Goal: Find specific fact: Find specific fact

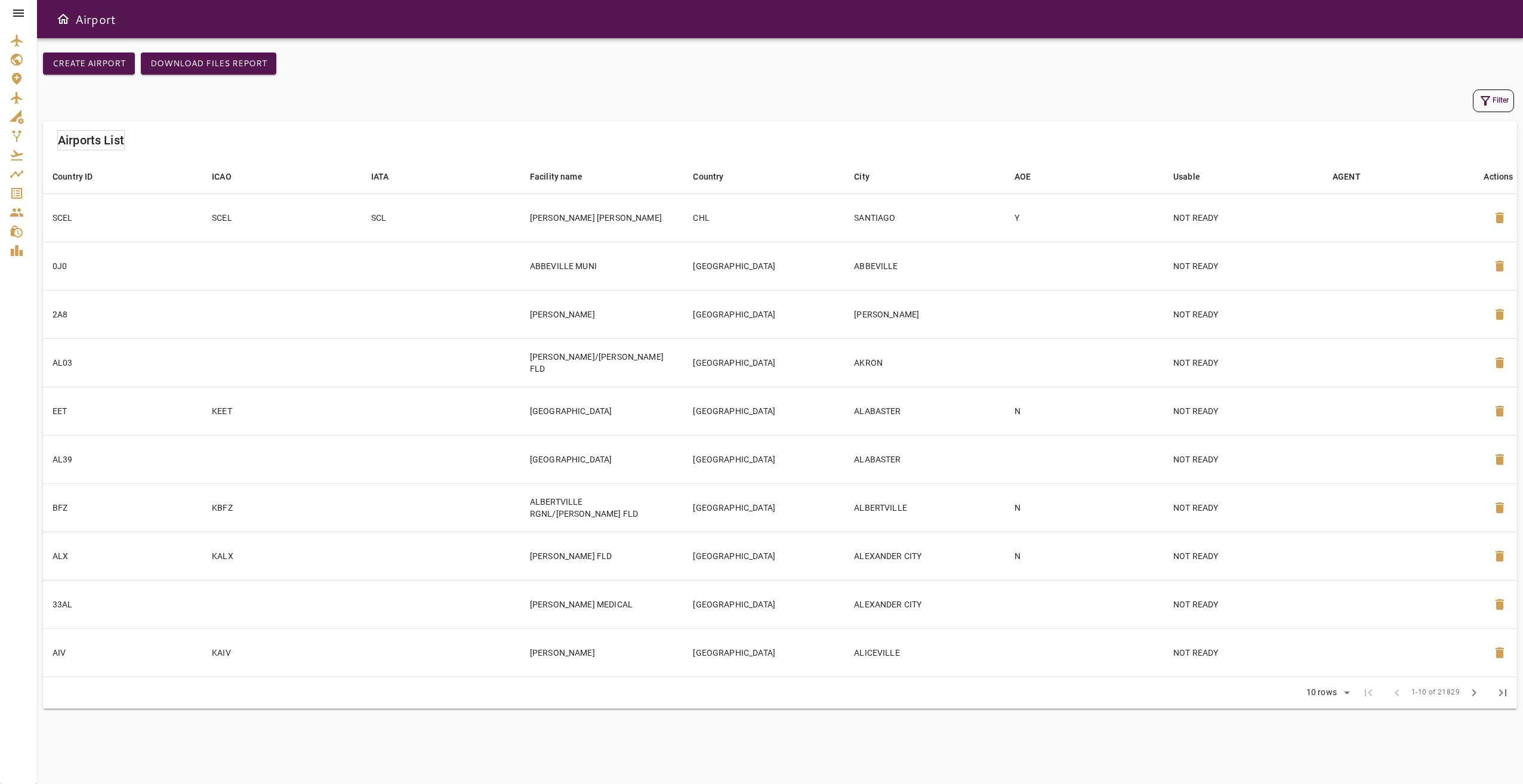
click at [23, 12] on icon at bounding box center [18, 14] width 15 height 15
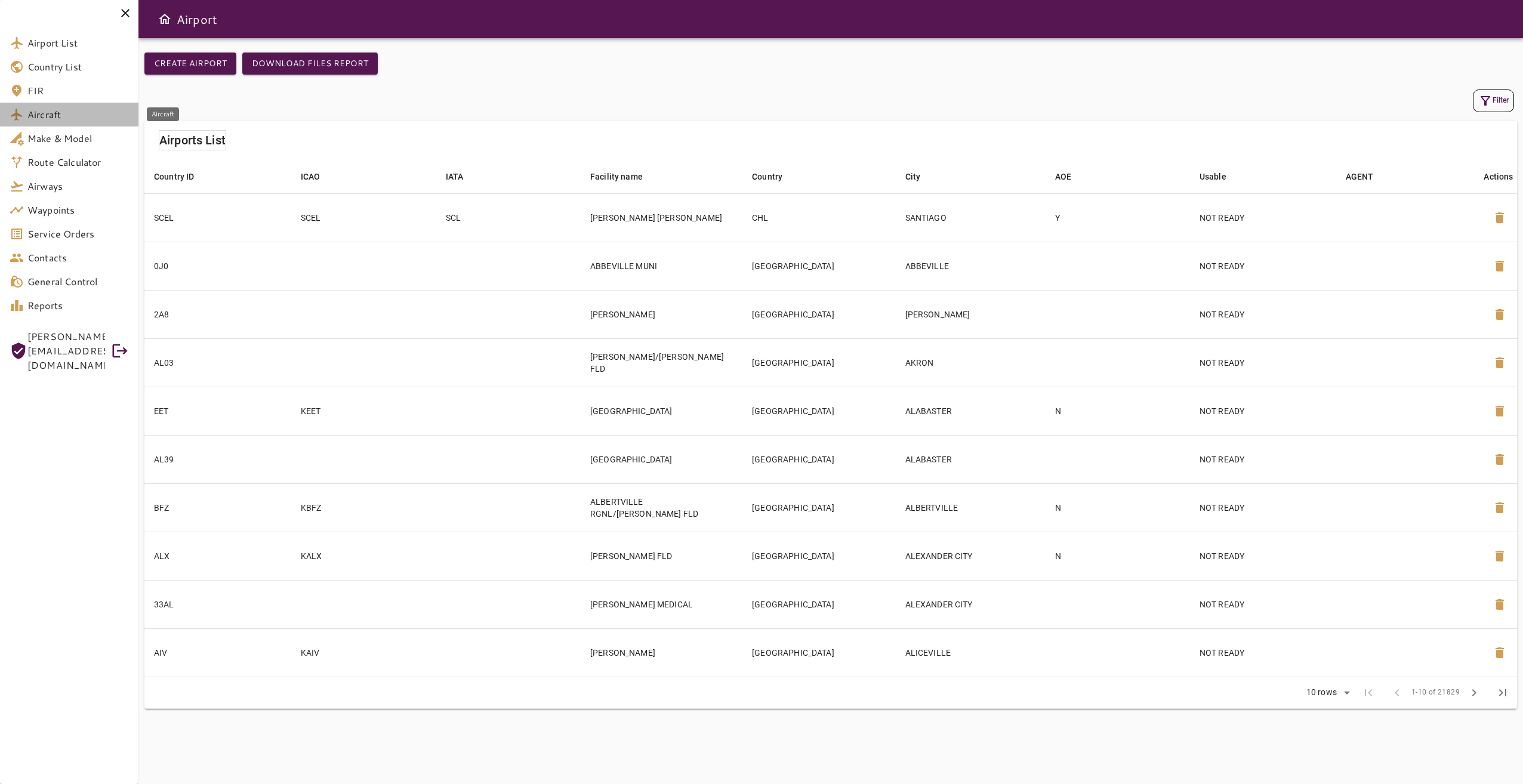
click at [82, 114] on span "Aircraft" at bounding box center [78, 115] width 101 height 15
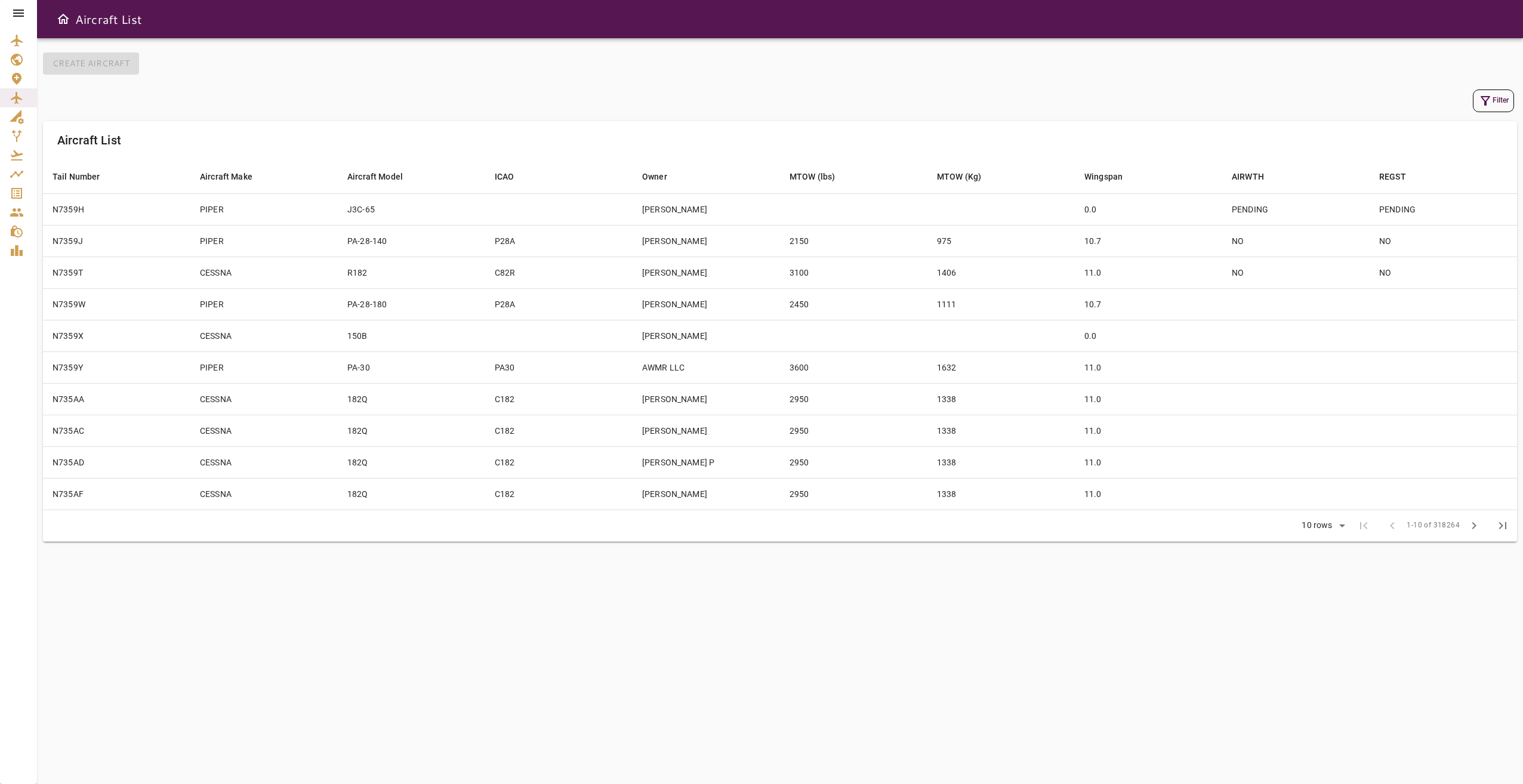
click at [1481, 101] on icon "button" at bounding box center [1486, 101] width 15 height 15
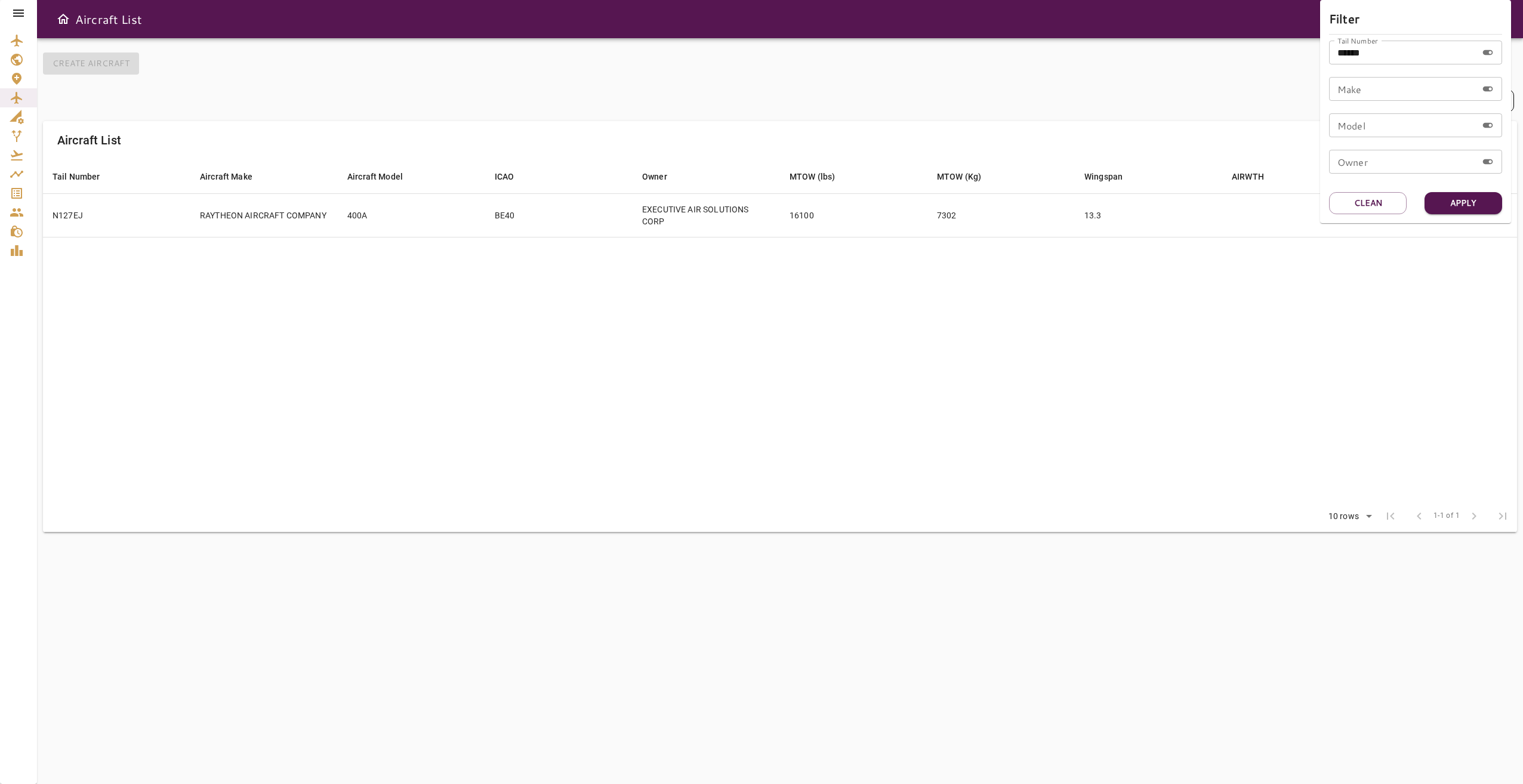
click at [1173, 338] on div at bounding box center [762, 392] width 1523 height 784
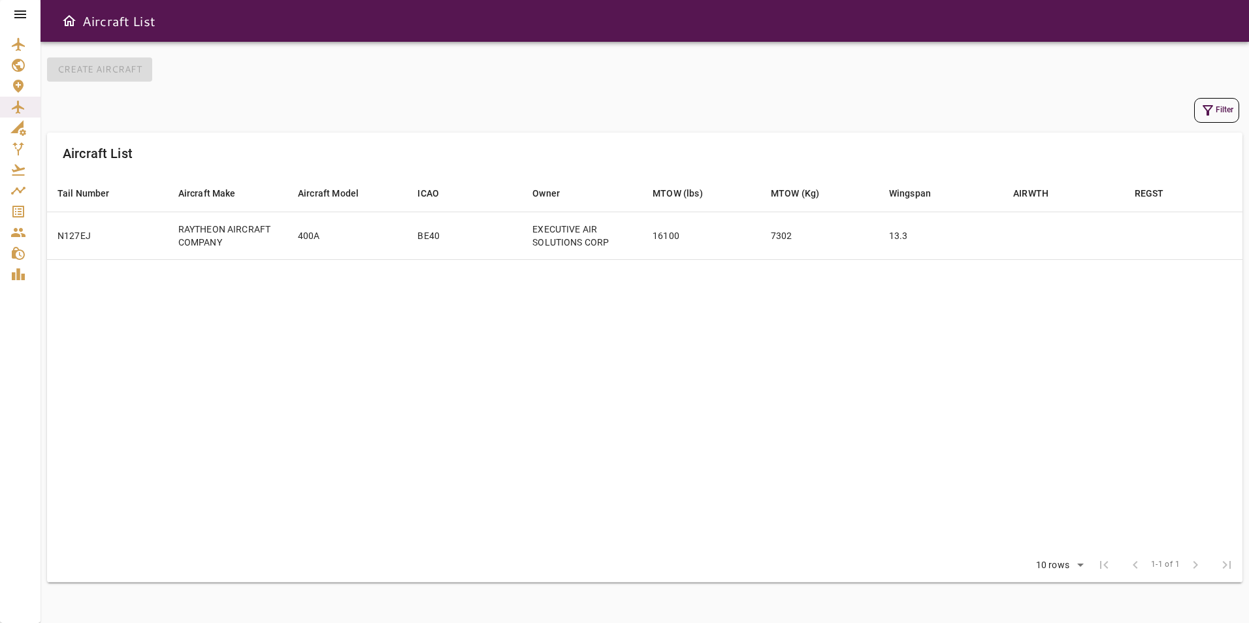
click at [22, 10] on icon at bounding box center [20, 14] width 12 height 8
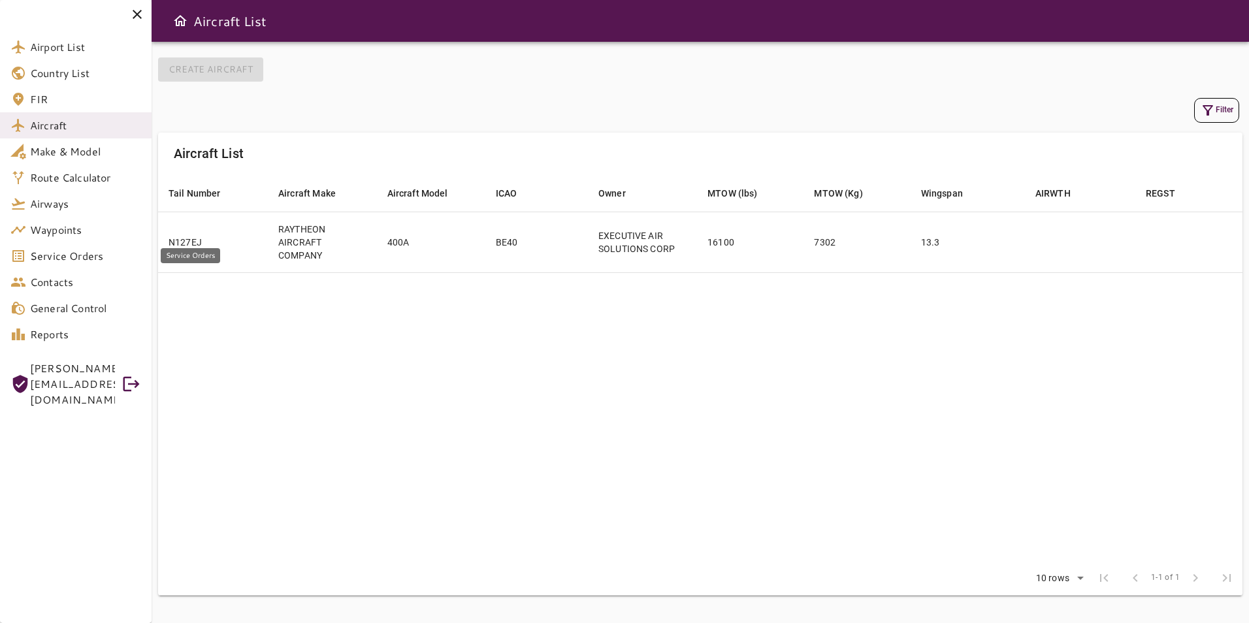
click at [91, 257] on span "Service Orders" at bounding box center [85, 256] width 111 height 16
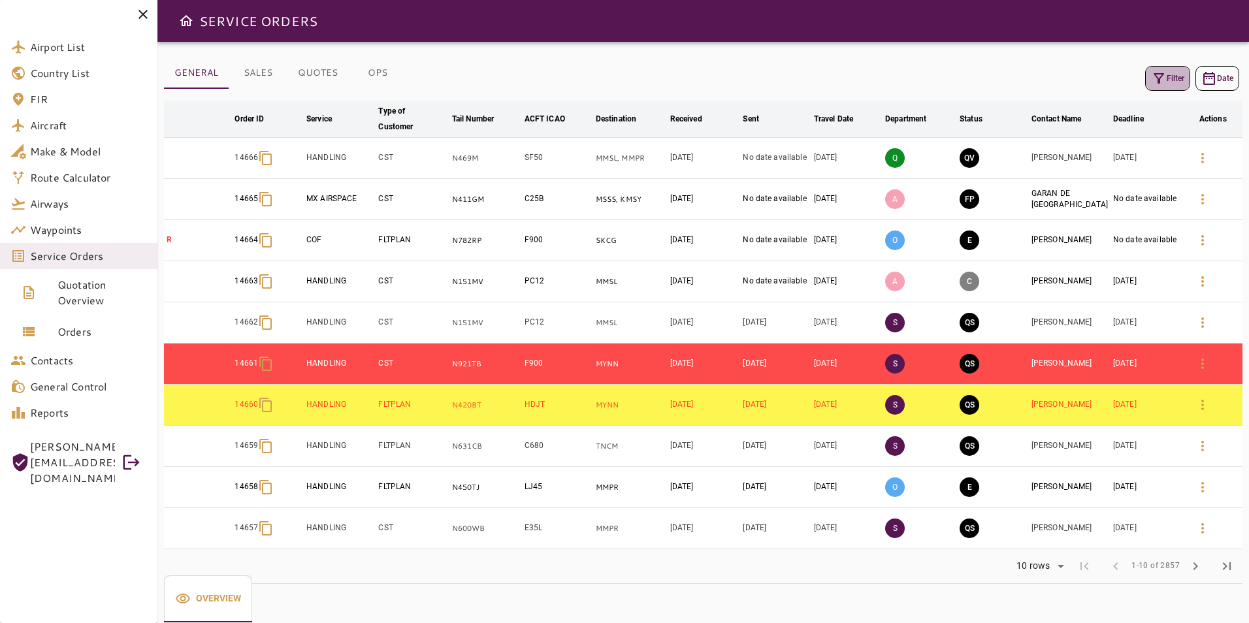
click at [1147, 74] on button "Filter" at bounding box center [1167, 78] width 45 height 25
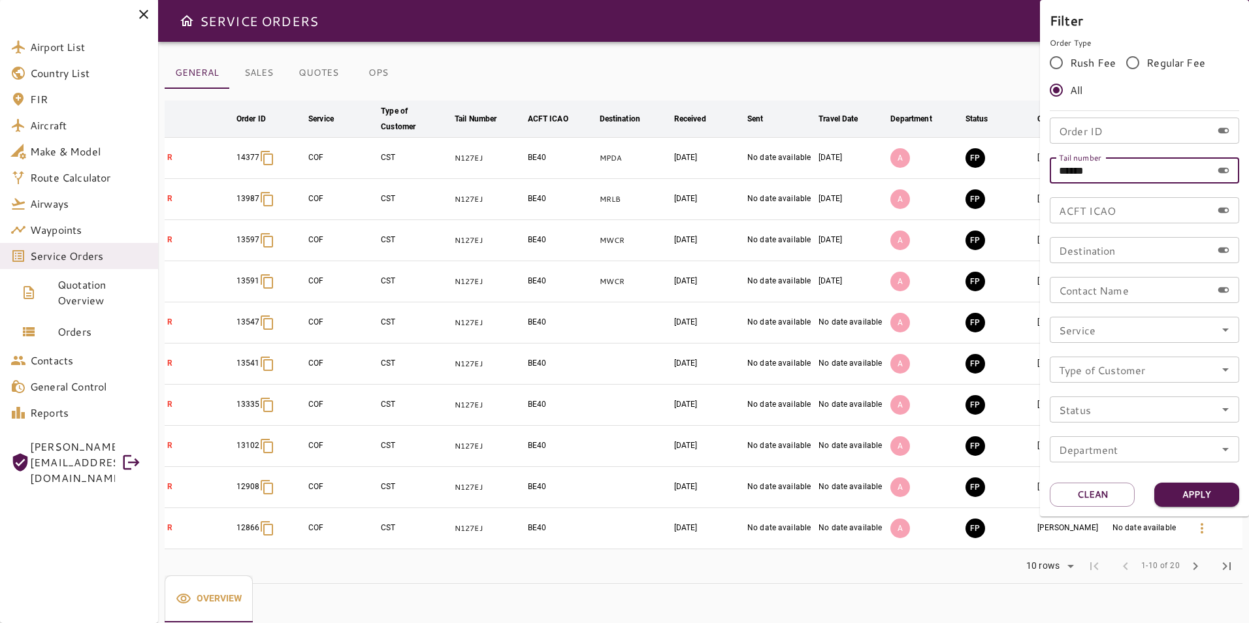
drag, startPoint x: 1106, startPoint y: 170, endPoint x: 1004, endPoint y: 163, distance: 102.1
click at [1004, 163] on div "Filter Order Type Rush Fee Regular Fee All Order ID Order ID Tail number ******…" at bounding box center [624, 311] width 1249 height 623
click at [1096, 131] on input "Order ID" at bounding box center [1130, 131] width 162 height 26
type input "*****"
click at [1203, 485] on button "Apply" at bounding box center [1196, 495] width 85 height 24
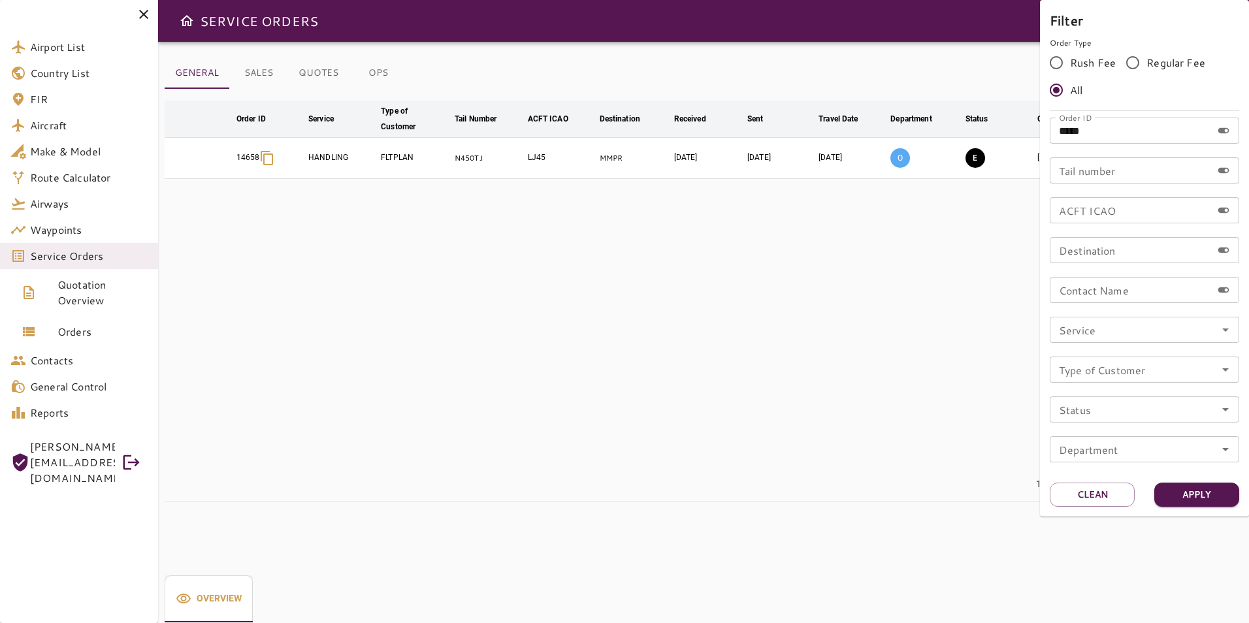
click at [872, 281] on div at bounding box center [624, 311] width 1249 height 623
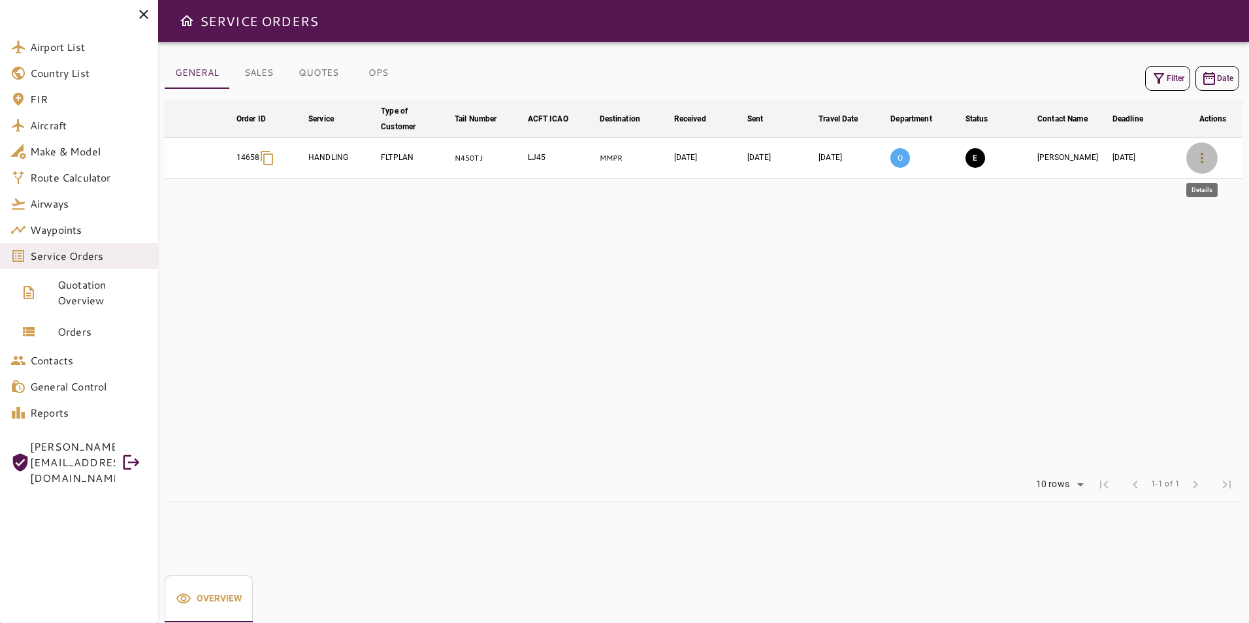
click at [1199, 169] on button "button" at bounding box center [1201, 157] width 31 height 31
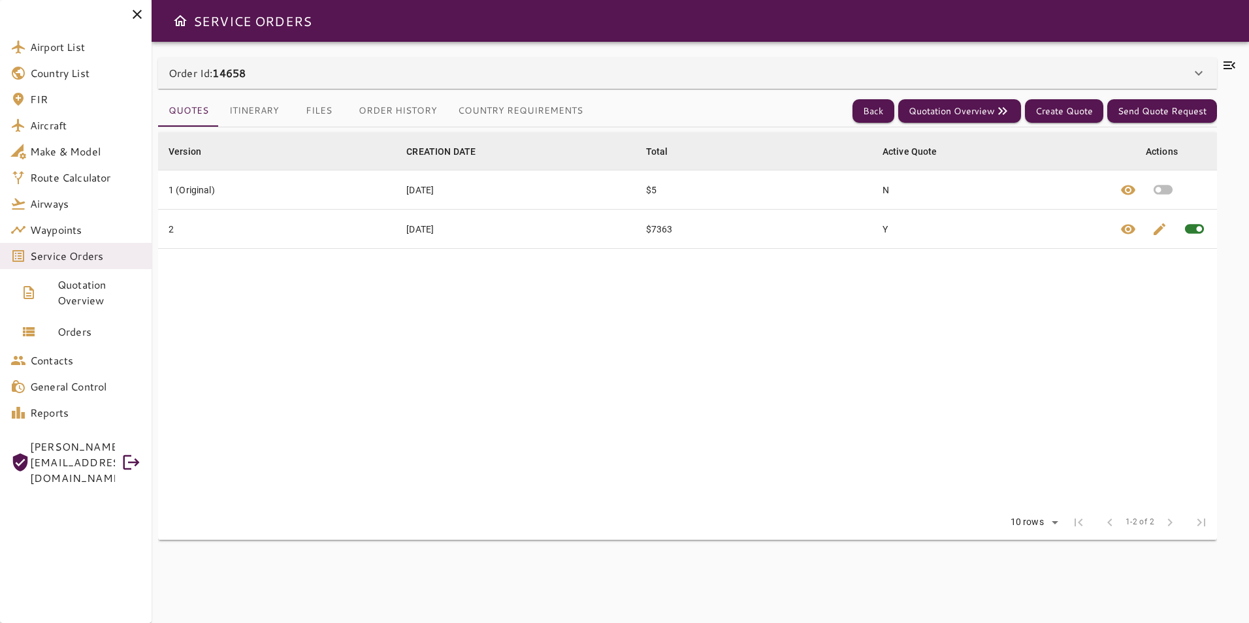
click at [1230, 63] on icon at bounding box center [1229, 65] width 12 height 8
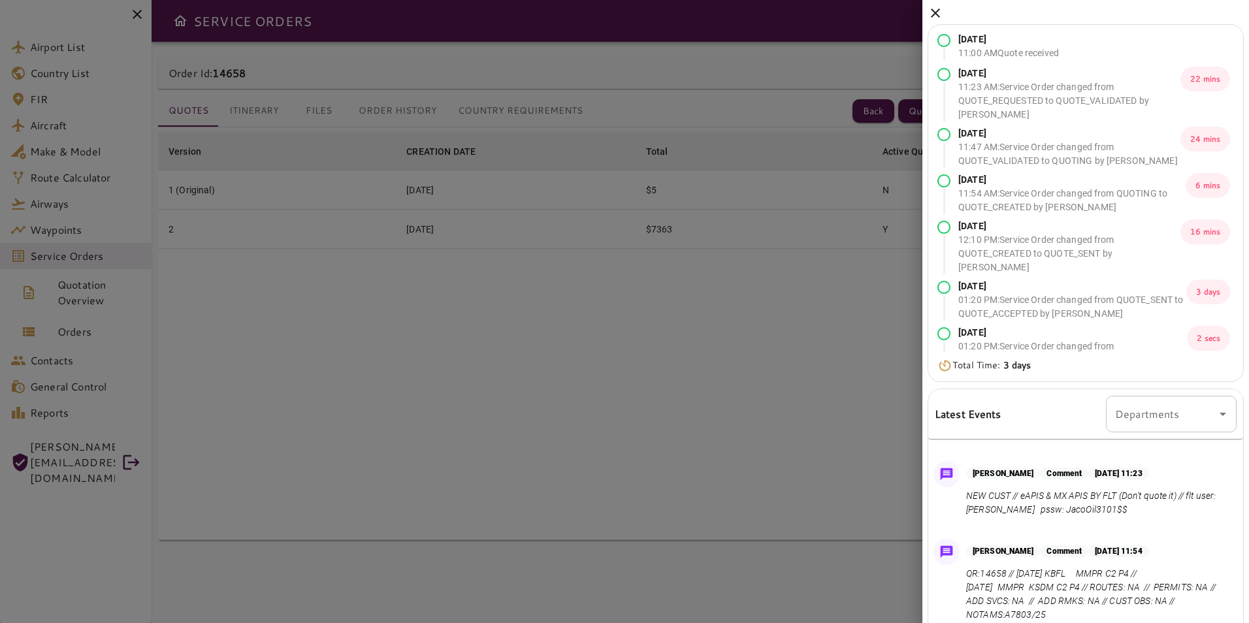
scroll to position [65, 0]
drag, startPoint x: 986, startPoint y: 509, endPoint x: 1024, endPoint y: 512, distance: 38.0
click at [1024, 512] on p "NEW CUST // eAPIS & MX APIS BY FLT (Don't quote it) // flt user: [PERSON_NAME] …" at bounding box center [1098, 501] width 265 height 27
drag, startPoint x: 1024, startPoint y: 511, endPoint x: 1009, endPoint y: 511, distance: 15.0
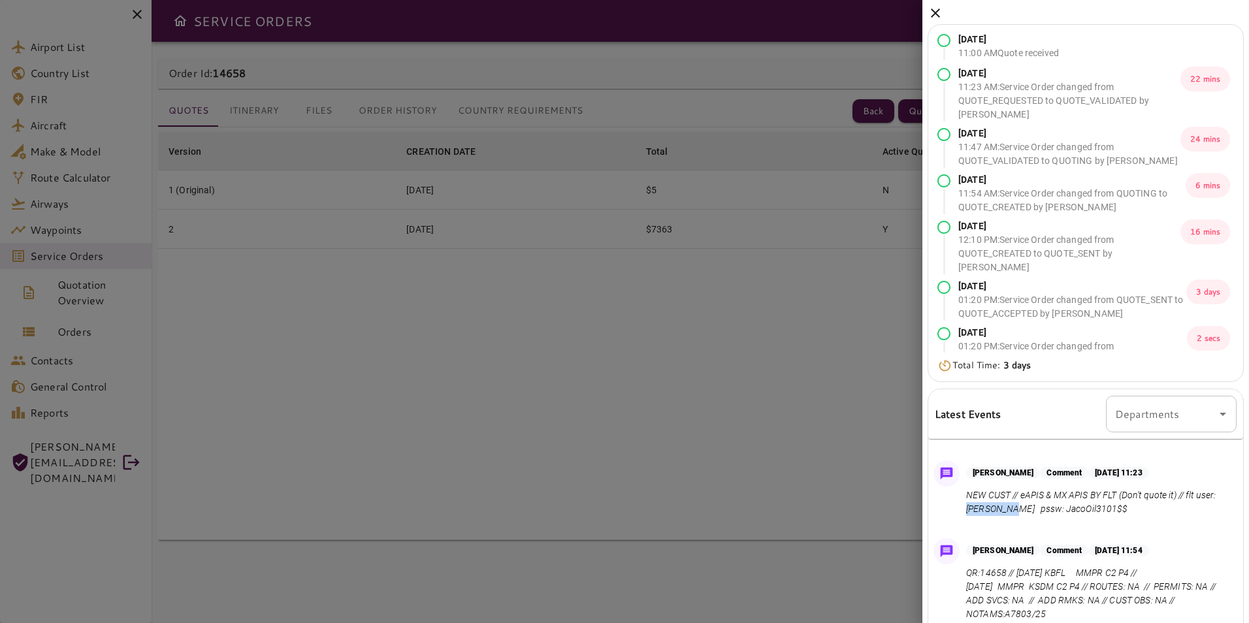
click at [1009, 511] on p "NEW CUST // eAPIS & MX APIS BY FLT (Don't quote it) // flt user: [PERSON_NAME] …" at bounding box center [1098, 501] width 265 height 27
click at [1128, 507] on p "NEW CUST // eAPIS & MX APIS BY FLT (Don't quote it) // flt user: [PERSON_NAME] …" at bounding box center [1098, 501] width 265 height 27
drag, startPoint x: 1126, startPoint y: 510, endPoint x: 1060, endPoint y: 515, distance: 66.2
click at [1060, 515] on p "NEW CUST // eAPIS & MX APIS BY FLT (Don't quote it) // flt user: [PERSON_NAME] …" at bounding box center [1098, 501] width 265 height 27
copy p "JacoOil3101$$"
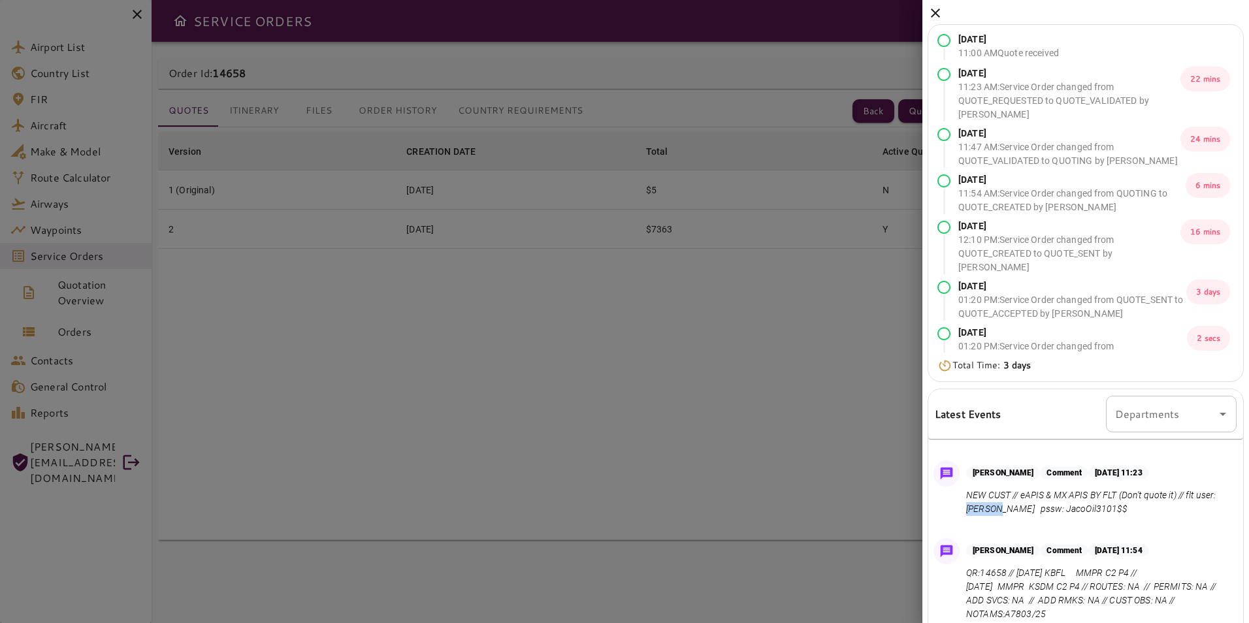
drag, startPoint x: 987, startPoint y: 509, endPoint x: 1026, endPoint y: 514, distance: 38.9
click at [1026, 514] on p "NEW CUST // eAPIS & MX APIS BY FLT (Don't quote it) // flt user: [PERSON_NAME] …" at bounding box center [1098, 501] width 265 height 27
copy p "[PERSON_NAME]"
drag, startPoint x: 1096, startPoint y: 543, endPoint x: 1071, endPoint y: 521, distance: 33.3
click at [1095, 543] on div "[PERSON_NAME] Comment [DATE] 11:54 QR:14658 // [DATE] KBFL MMPR C2 P4 // [DATE]…" at bounding box center [1085, 583] width 315 height 100
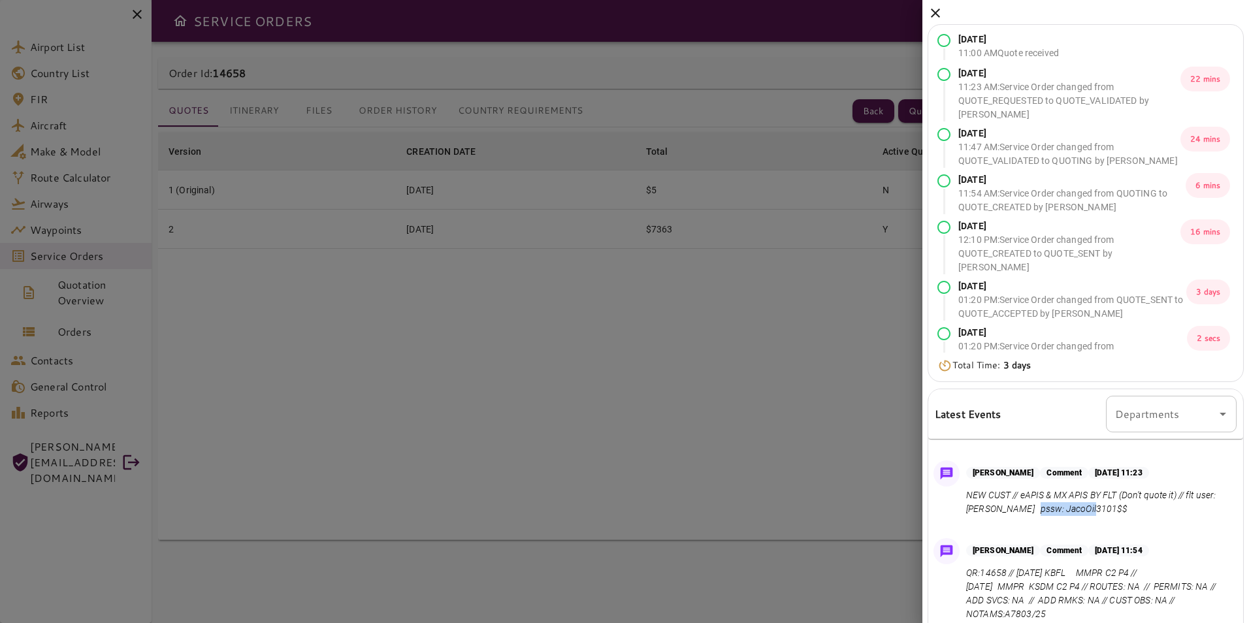
drag, startPoint x: 1060, startPoint y: 511, endPoint x: 1118, endPoint y: 518, distance: 58.6
click at [1118, 518] on div "[PERSON_NAME] Comment [DATE] 11:23 NEW CUST // eAPIS & MX APIS BY FLT (Don't qu…" at bounding box center [1085, 491] width 315 height 72
copy p "JacoOil3101$$"
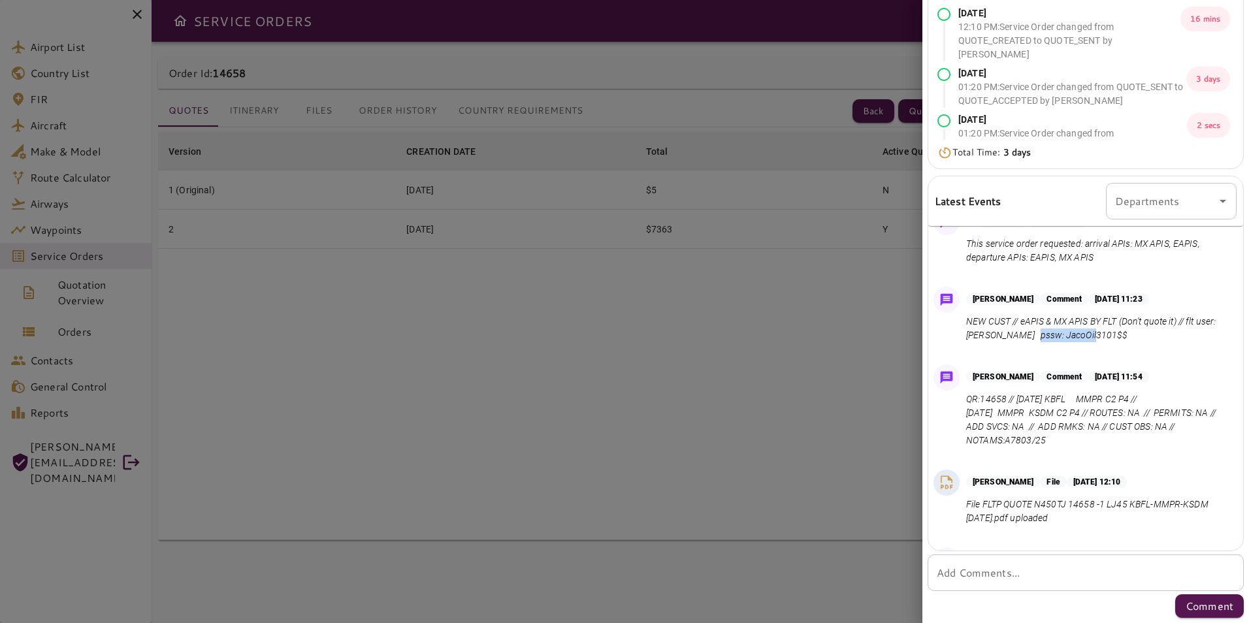
scroll to position [25, 0]
click at [1102, 347] on div "[PERSON_NAME] Comment [DATE] 11:23 NEW CUST // eAPIS & MX APIS BY FLT (Don't qu…" at bounding box center [1085, 318] width 315 height 72
drag, startPoint x: 988, startPoint y: 338, endPoint x: 1026, endPoint y: 336, distance: 37.9
click at [1026, 336] on p "NEW CUST // eAPIS & MX APIS BY FLT (Don't quote it) // flt user: [PERSON_NAME] …" at bounding box center [1098, 328] width 265 height 27
copy p "[PERSON_NAME]"
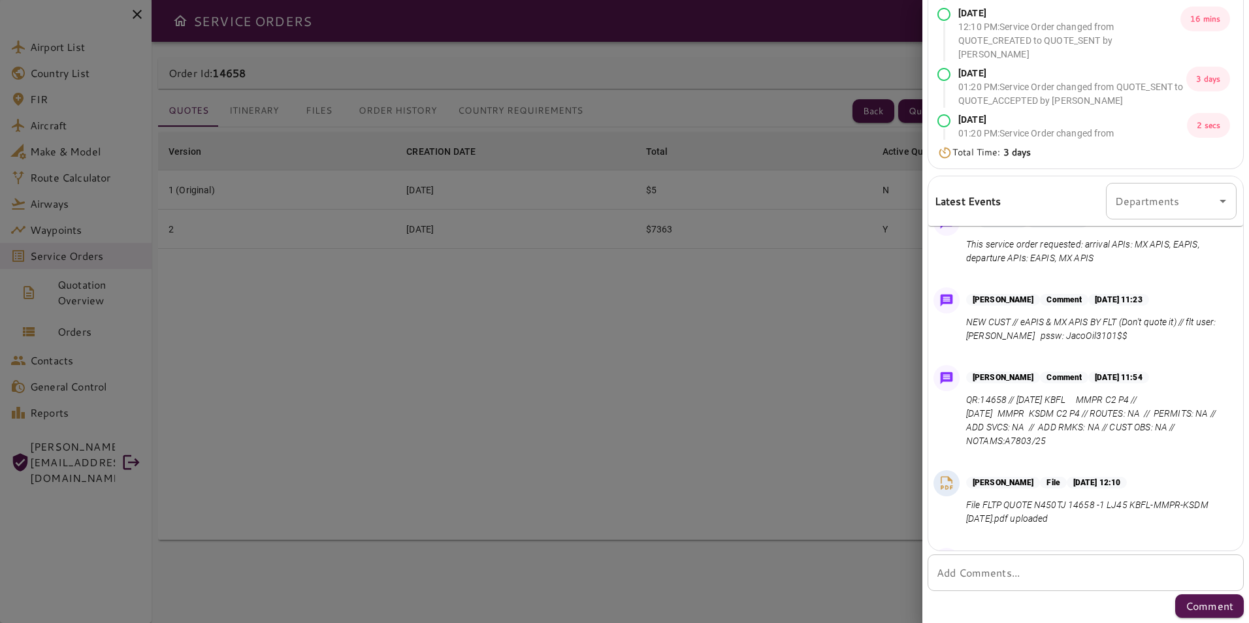
click at [1051, 363] on div "[PERSON_NAME] Comment [DATE] 11:54 QR:14658 // [DATE] KBFL MMPR C2 P4 // [DATE]…" at bounding box center [1085, 410] width 315 height 100
drag, startPoint x: 1060, startPoint y: 338, endPoint x: 1124, endPoint y: 344, distance: 64.3
click at [1124, 344] on div "[PERSON_NAME] Comment [DATE] 11:23 NEW CUST // eAPIS & MX APIS BY FLT (Don't qu…" at bounding box center [1085, 318] width 315 height 72
copy p "JacoOil3101$$"
click at [991, 340] on p "NEW CUST // eAPIS & MX APIS BY FLT (Don't quote it) // flt user: [PERSON_NAME] …" at bounding box center [1098, 328] width 265 height 27
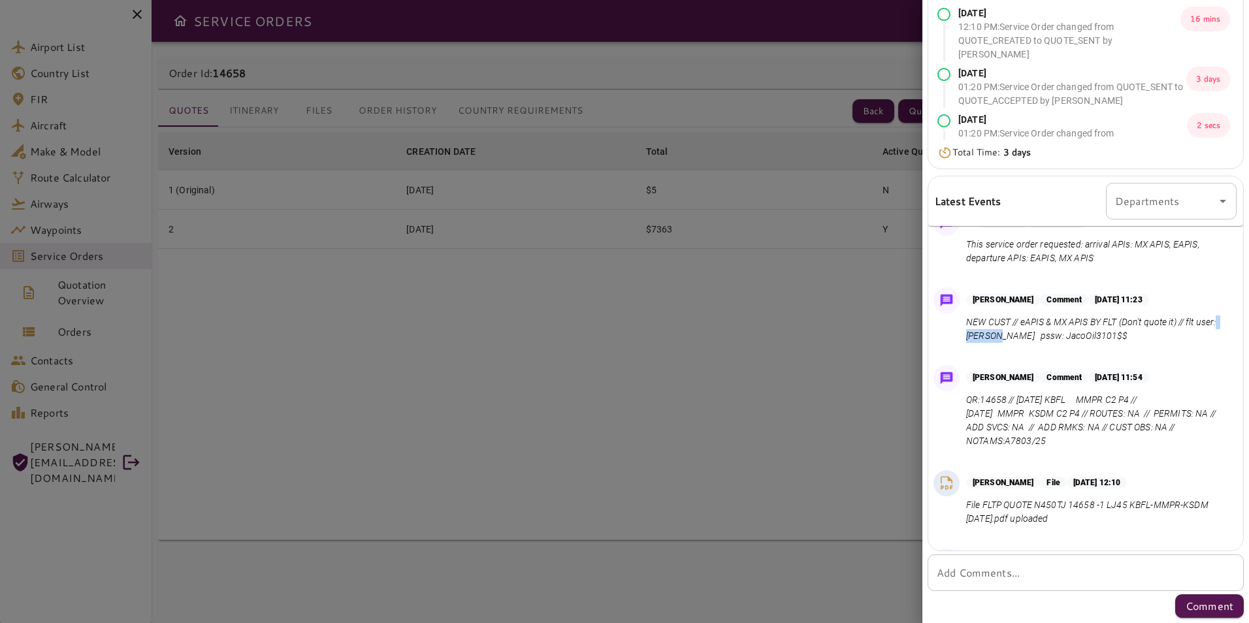
drag, startPoint x: 986, startPoint y: 335, endPoint x: 1025, endPoint y: 341, distance: 39.6
click at [1025, 341] on p "NEW CUST // eAPIS & MX APIS BY FLT (Don't quote it) // flt user: [PERSON_NAME] …" at bounding box center [1098, 328] width 265 height 27
drag, startPoint x: 989, startPoint y: 338, endPoint x: 1025, endPoint y: 342, distance: 36.8
click at [1025, 342] on p "NEW CUST // eAPIS & MX APIS BY FLT (Don't quote it) // flt user: [PERSON_NAME] …" at bounding box center [1098, 328] width 265 height 27
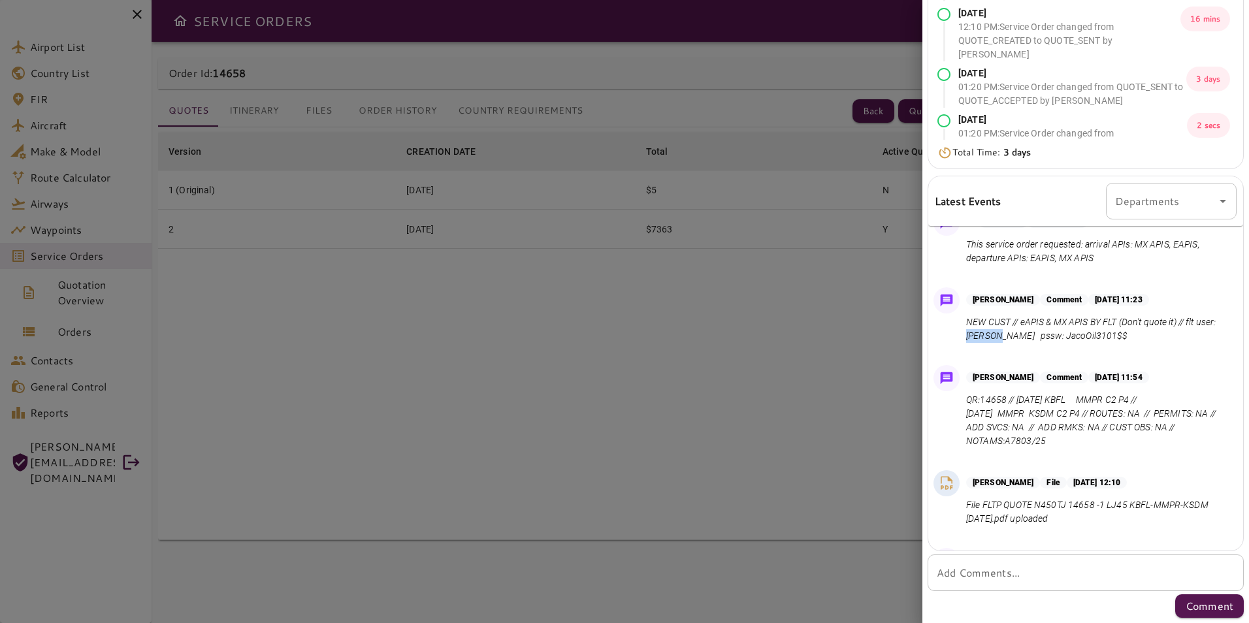
copy p "[PERSON_NAME]"
drag, startPoint x: 1075, startPoint y: 340, endPoint x: 1068, endPoint y: 340, distance: 7.2
click at [1075, 340] on p "NEW CUST // eAPIS & MX APIS BY FLT (Don't quote it) // flt user: [PERSON_NAME] …" at bounding box center [1098, 328] width 265 height 27
drag, startPoint x: 1058, startPoint y: 340, endPoint x: 1117, endPoint y: 342, distance: 59.5
click at [1117, 342] on p "NEW CUST // eAPIS & MX APIS BY FLT (Don't quote it) // flt user: [PERSON_NAME] …" at bounding box center [1098, 328] width 265 height 27
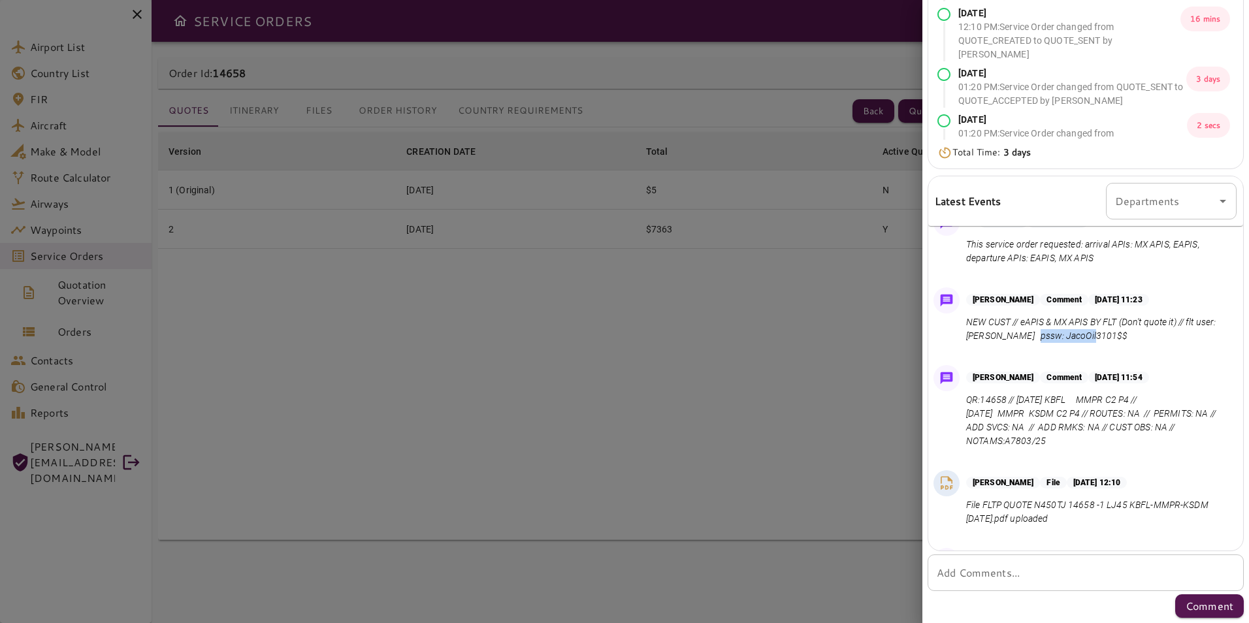
copy p "JacoOil3101$$"
drag, startPoint x: 987, startPoint y: 335, endPoint x: 1025, endPoint y: 336, distance: 37.2
click at [1025, 336] on p "NEW CUST // eAPIS & MX APIS BY FLT (Don't quote it) // flt user: [PERSON_NAME] …" at bounding box center [1098, 328] width 265 height 27
copy p "[PERSON_NAME]"
drag, startPoint x: 1060, startPoint y: 338, endPoint x: 1117, endPoint y: 345, distance: 56.5
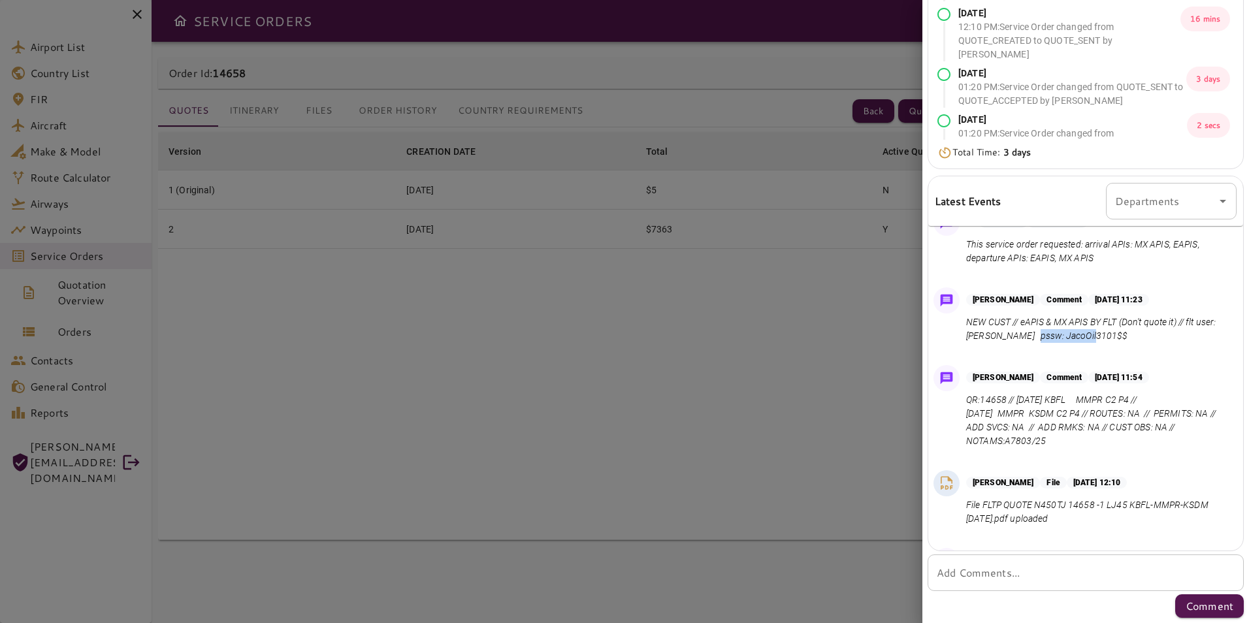
click at [1117, 345] on div "[PERSON_NAME] Comment [DATE] 11:23 NEW CUST // eAPIS & MX APIS BY FLT (Don't qu…" at bounding box center [1085, 318] width 315 height 72
copy p "JacoOil3101$$"
